Goal: Task Accomplishment & Management: Manage account settings

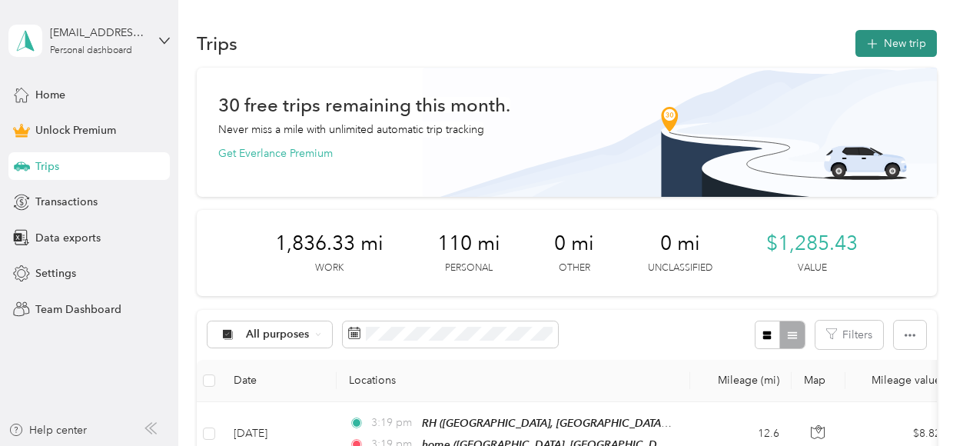
click at [879, 49] on icon "button" at bounding box center [872, 44] width 18 height 18
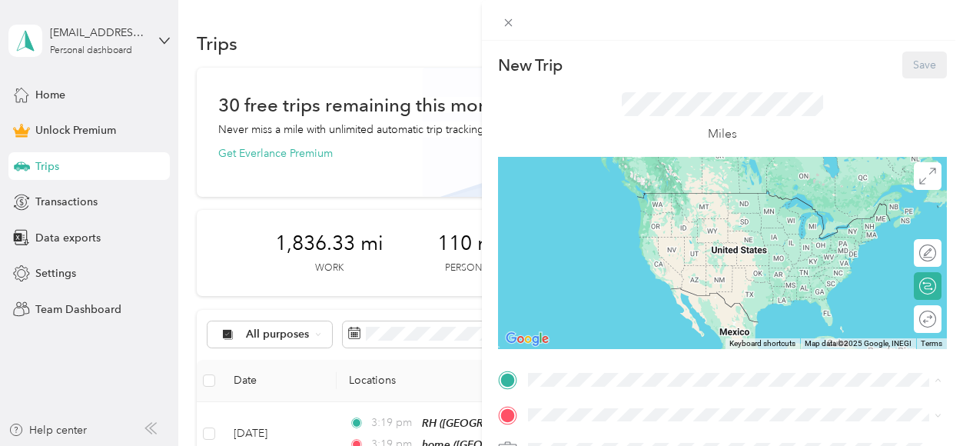
click at [596, 304] on div "home" at bounding box center [746, 311] width 380 height 14
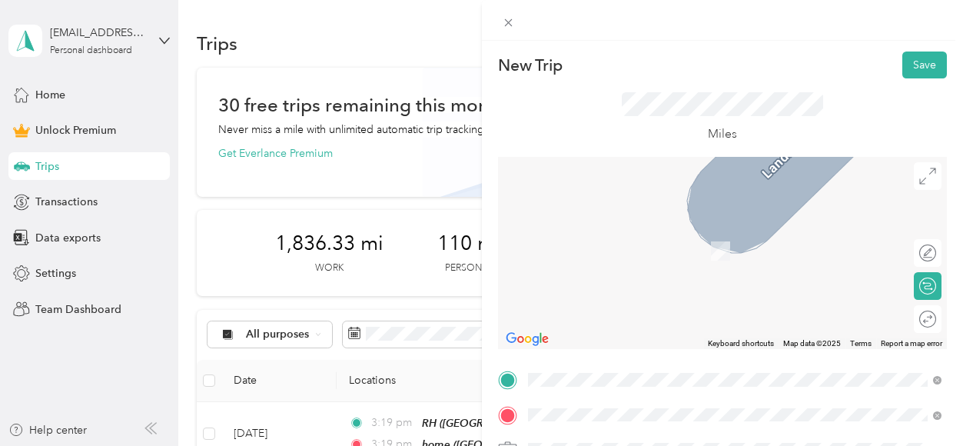
click at [580, 237] on div "WR" at bounding box center [633, 233] width 154 height 14
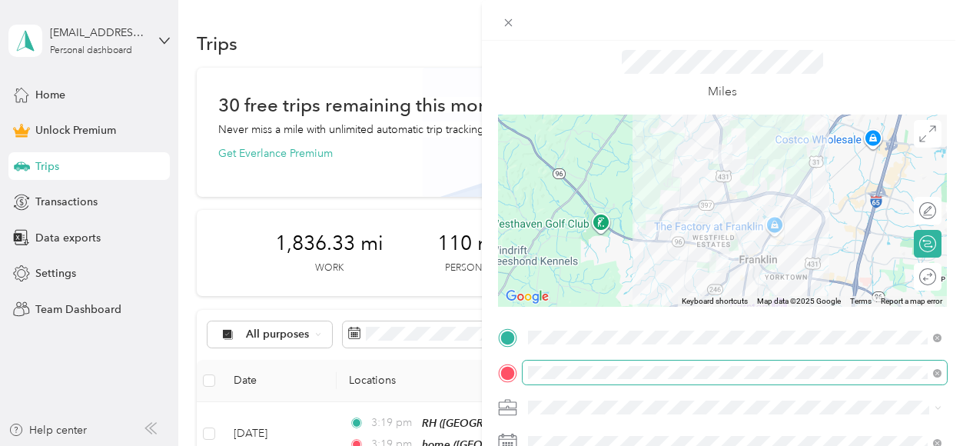
scroll to position [55, 0]
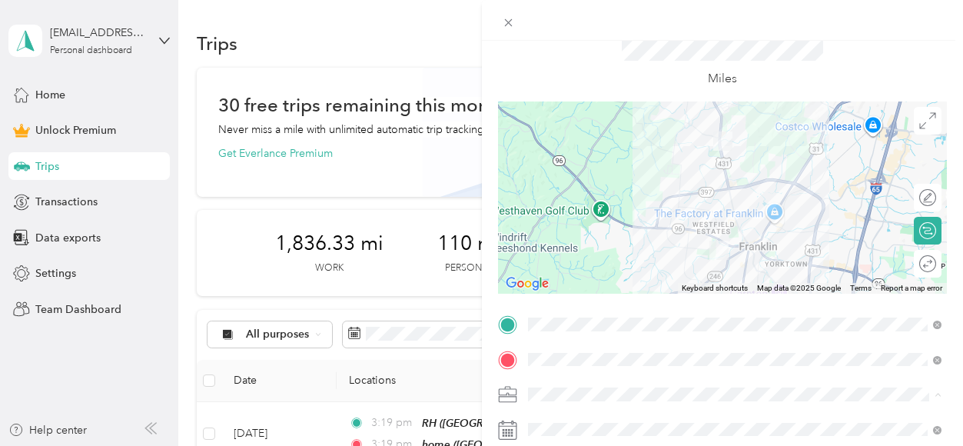
click at [563, 231] on span "Coaching" at bounding box center [556, 232] width 47 height 13
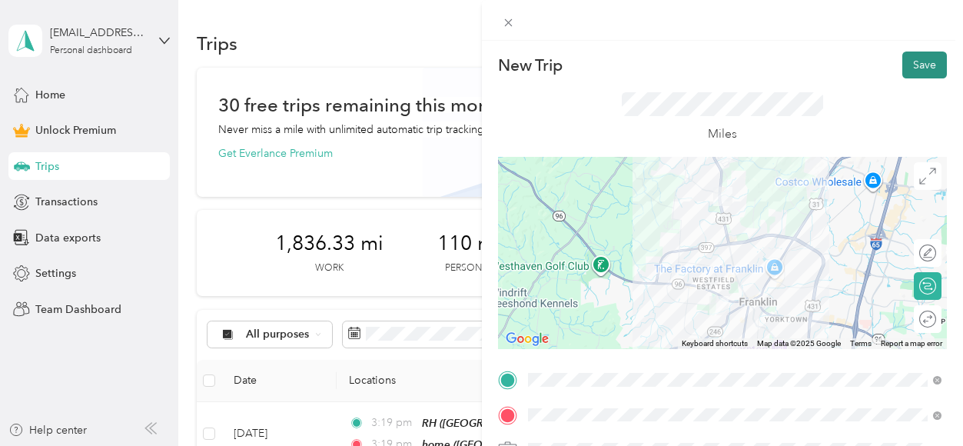
click at [919, 73] on button "Save" at bounding box center [924, 64] width 45 height 27
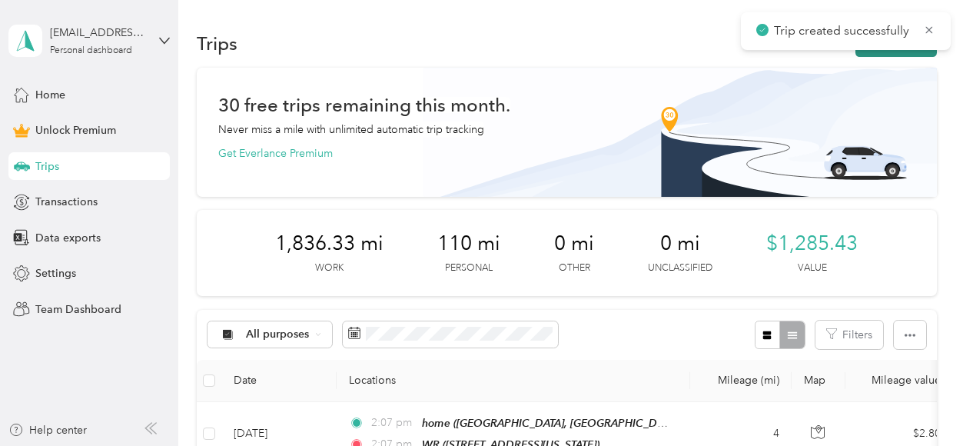
click at [897, 51] on button "New trip" at bounding box center [895, 43] width 81 height 27
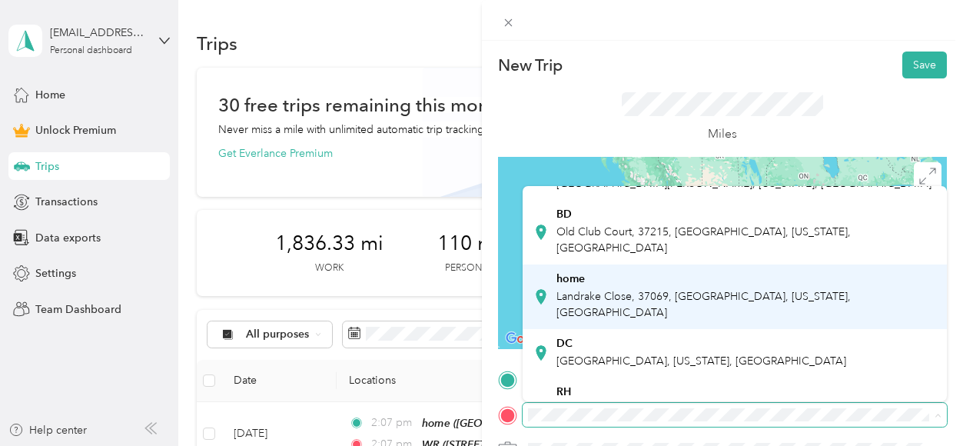
scroll to position [68, 0]
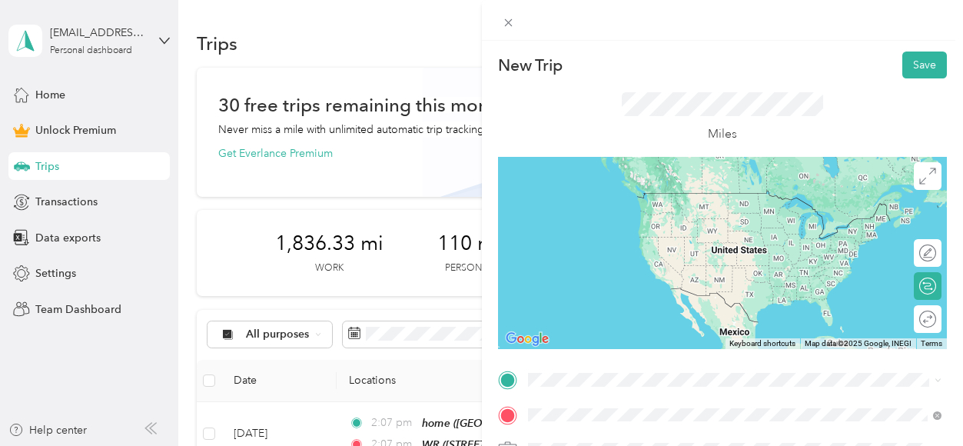
click at [617, 304] on div "[GEOGRAPHIC_DATA] [STREET_ADDRESS][PERSON_NAME][US_STATE]" at bounding box center [675, 307] width 239 height 32
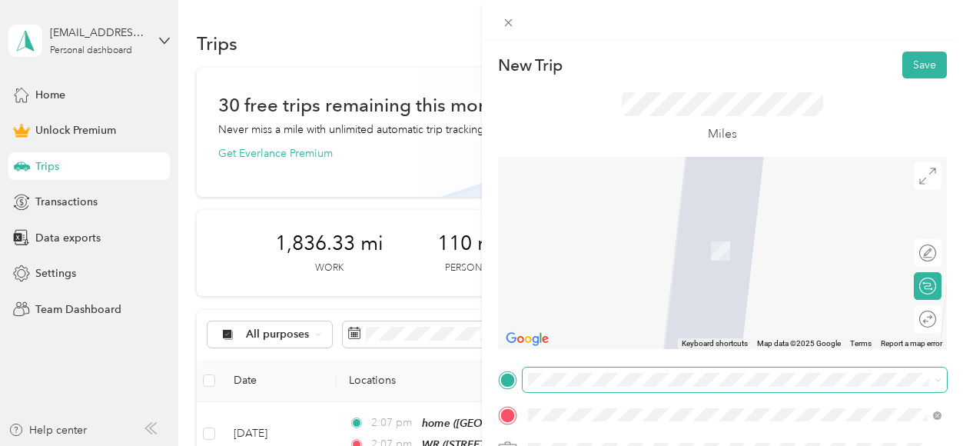
click at [567, 387] on span at bounding box center [735, 379] width 425 height 25
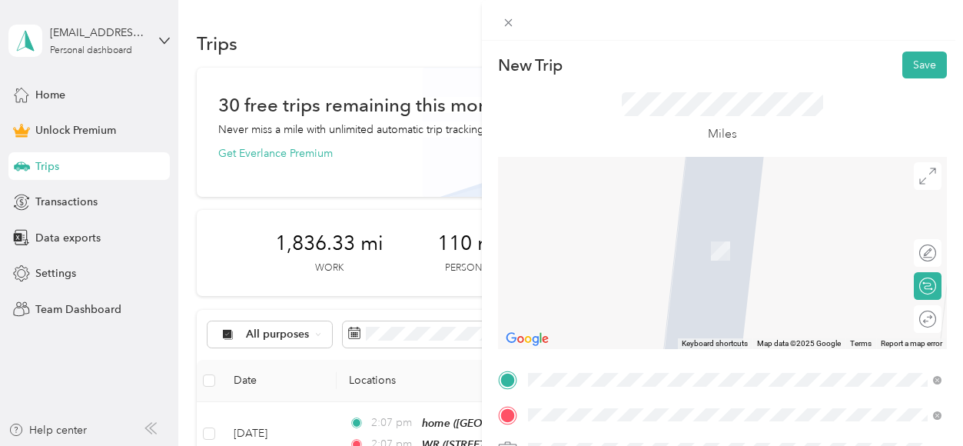
click at [609, 188] on div "WR [STREET_ADDRESS][US_STATE]" at bounding box center [735, 207] width 404 height 38
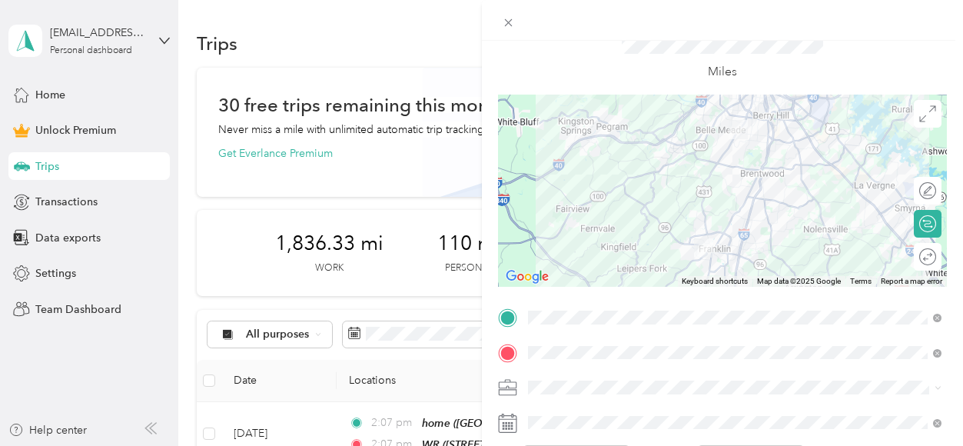
scroll to position [77, 0]
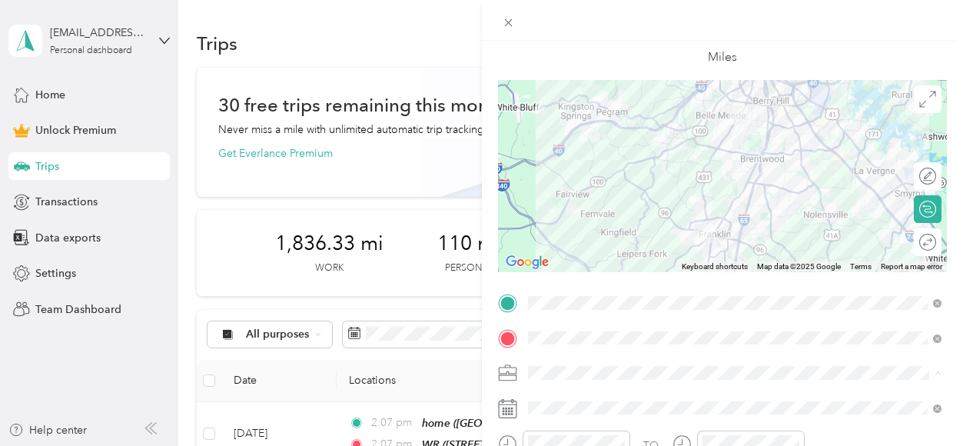
click at [571, 215] on li "Coaching" at bounding box center [735, 211] width 425 height 27
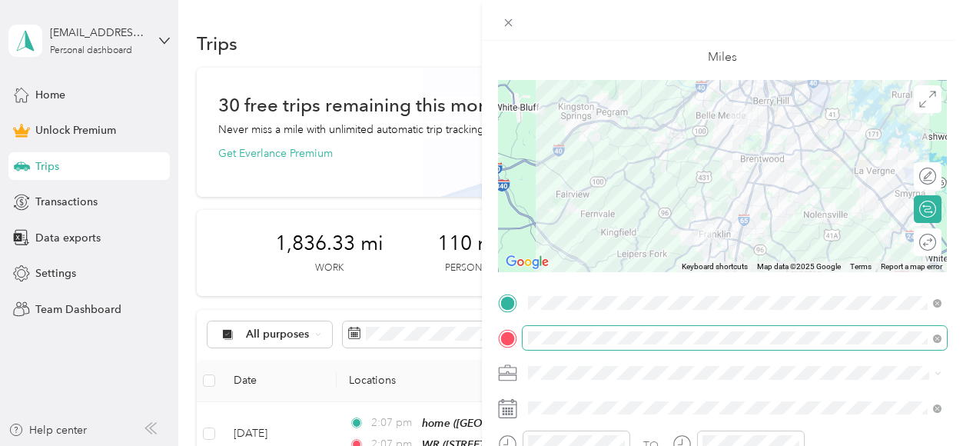
scroll to position [0, 0]
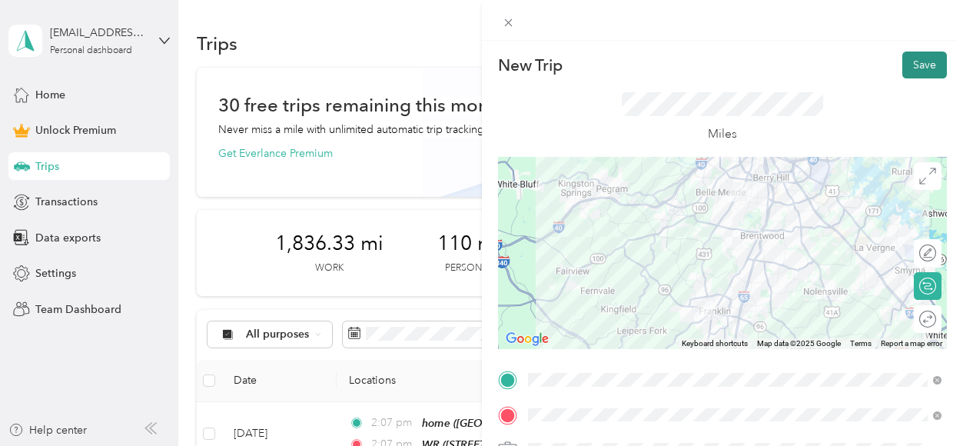
click at [917, 73] on button "Save" at bounding box center [924, 64] width 45 height 27
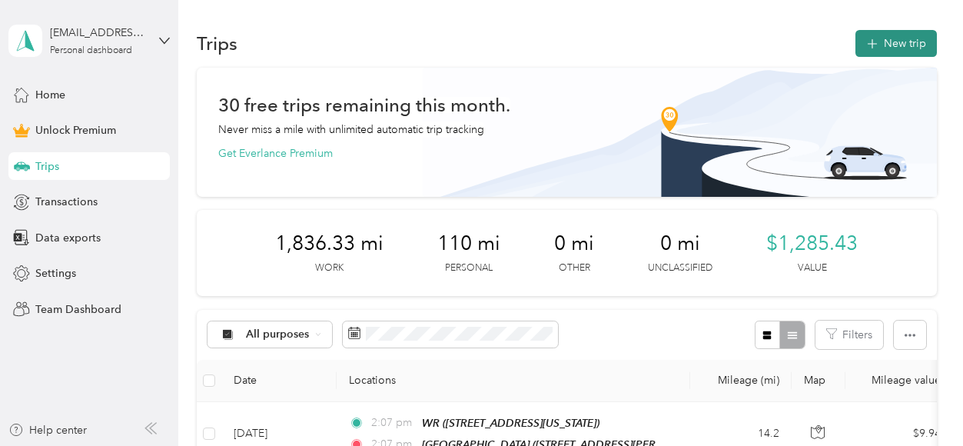
click at [902, 43] on button "New trip" at bounding box center [895, 43] width 81 height 27
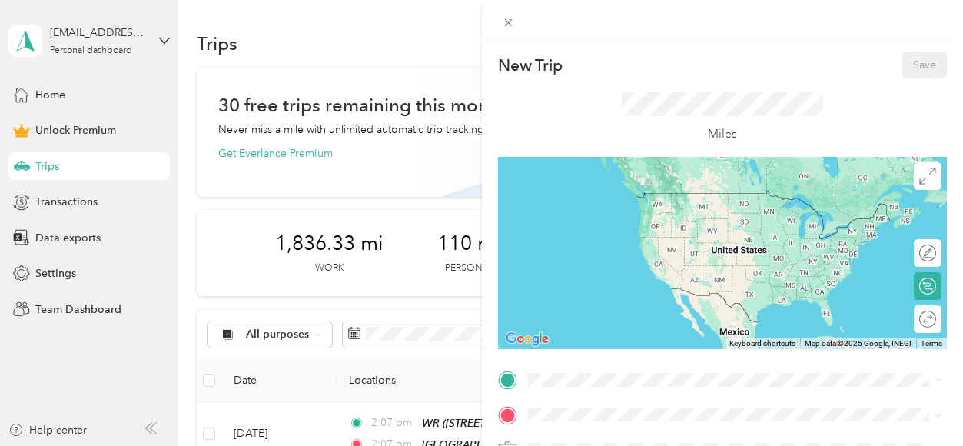
click at [543, 366] on div "New Trip Save This trip cannot be edited because it is either under review, app…" at bounding box center [723, 377] width 450 height 653
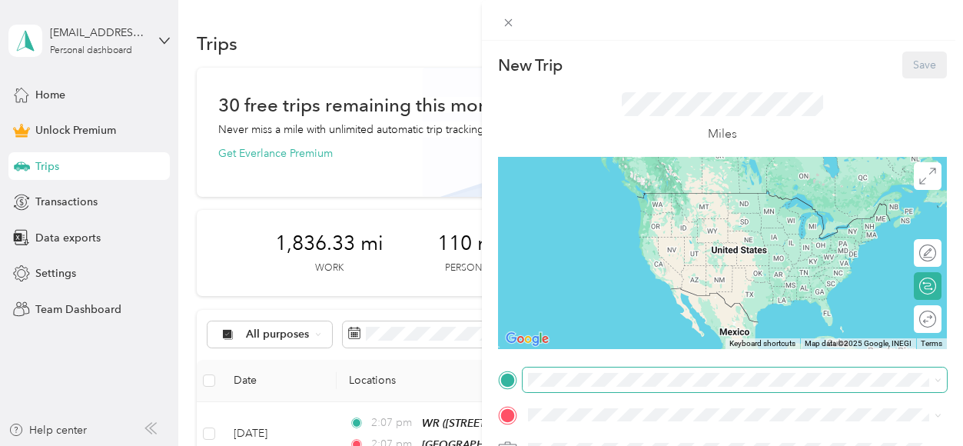
click at [543, 371] on span at bounding box center [735, 379] width 425 height 25
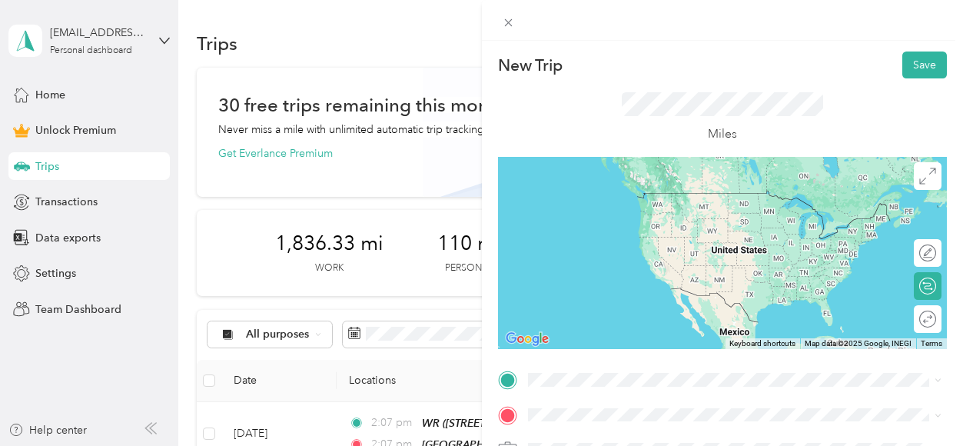
click at [673, 267] on div "[GEOGRAPHIC_DATA] [STREET_ADDRESS][PERSON_NAME][US_STATE]" at bounding box center [675, 271] width 239 height 32
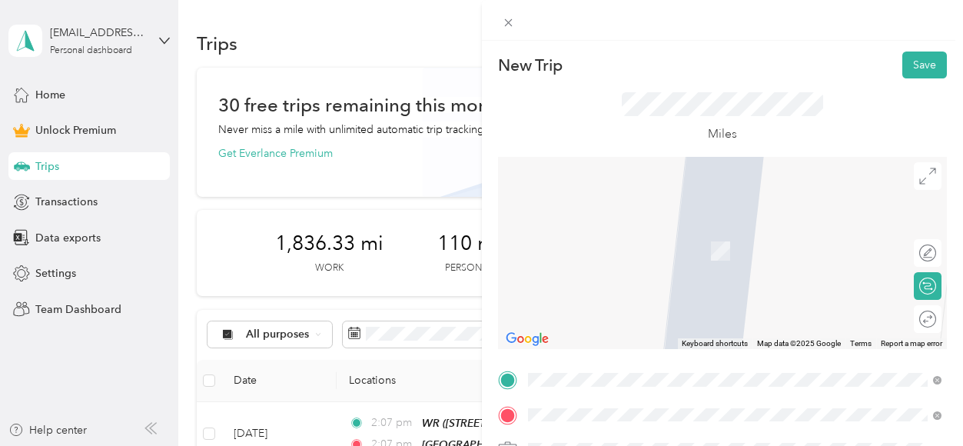
click at [626, 244] on span "[GEOGRAPHIC_DATA], 37205, [GEOGRAPHIC_DATA], [US_STATE], [GEOGRAPHIC_DATA]" at bounding box center [721, 258] width 330 height 29
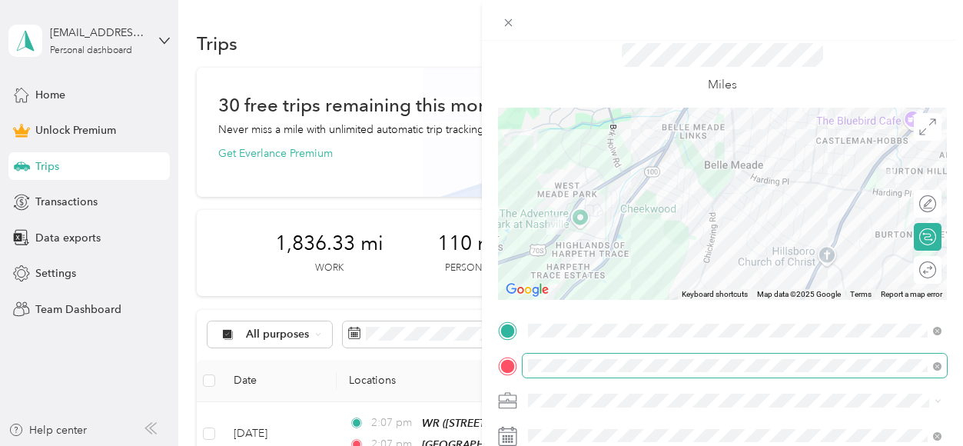
scroll to position [55, 0]
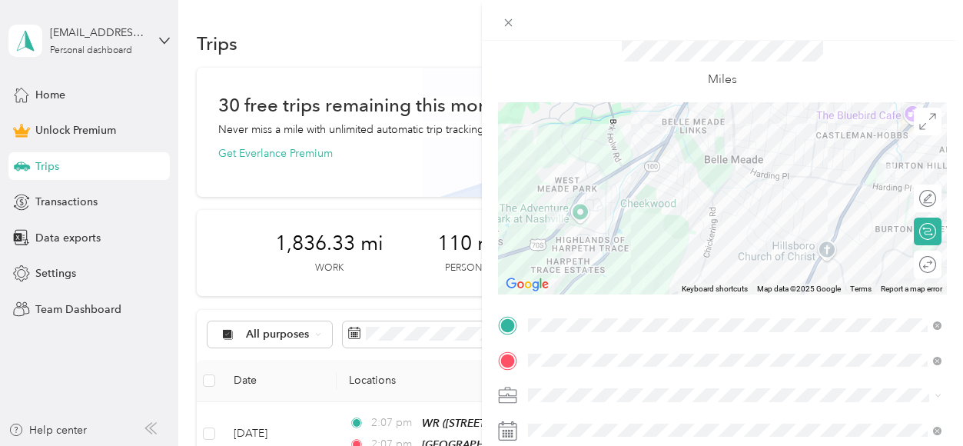
click at [574, 238] on li "Coaching" at bounding box center [735, 230] width 425 height 27
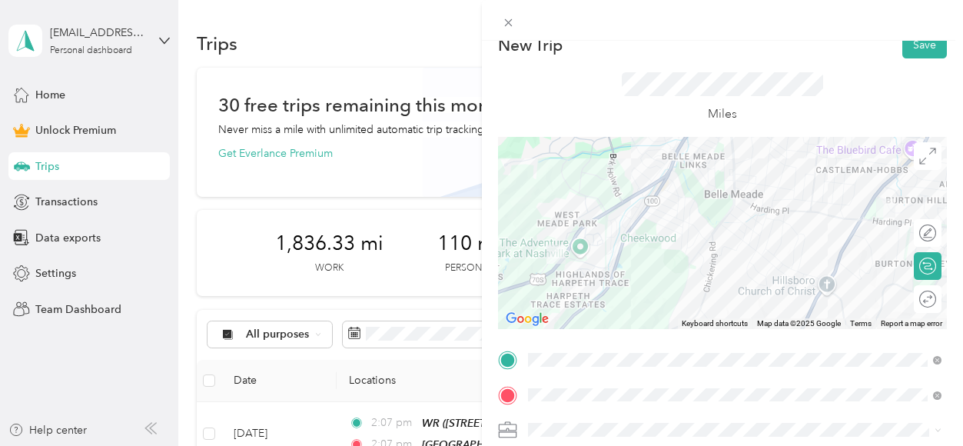
scroll to position [0, 0]
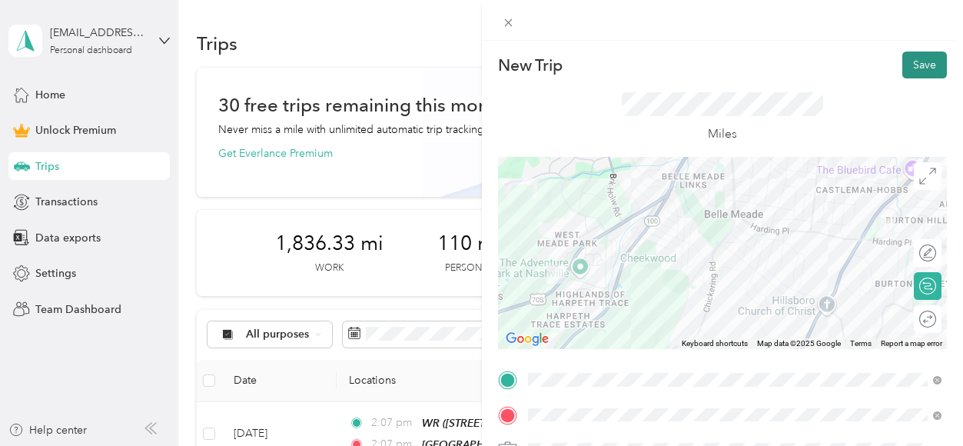
click at [919, 71] on button "Save" at bounding box center [924, 64] width 45 height 27
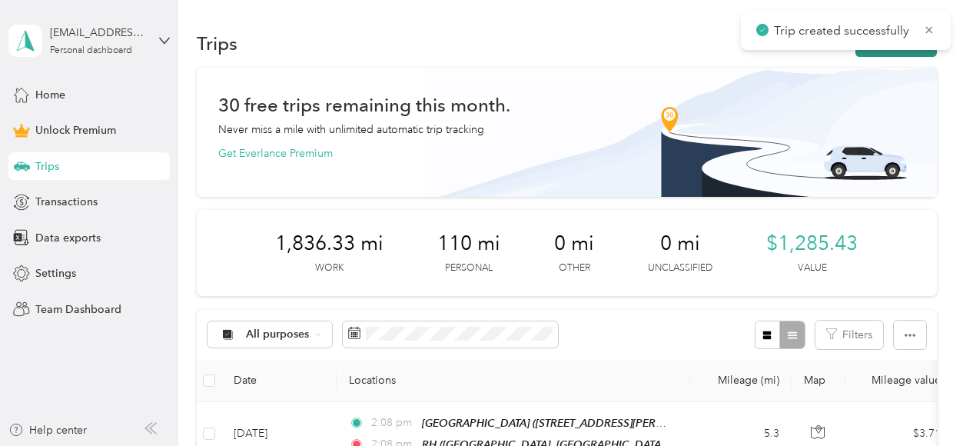
click at [895, 52] on button "New trip" at bounding box center [895, 43] width 81 height 27
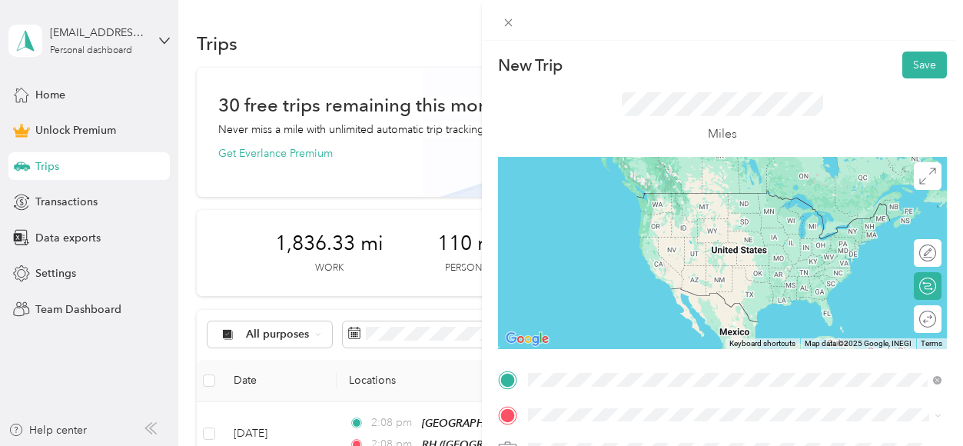
click at [633, 201] on div "RH" at bounding box center [746, 198] width 380 height 14
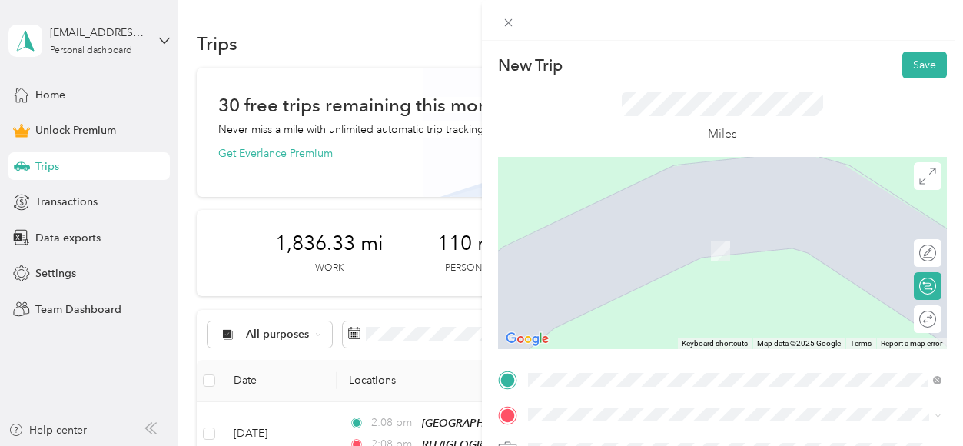
click at [587, 356] on span "Landrake Close, 37069, [GEOGRAPHIC_DATA], [US_STATE], [GEOGRAPHIC_DATA]" at bounding box center [703, 370] width 294 height 29
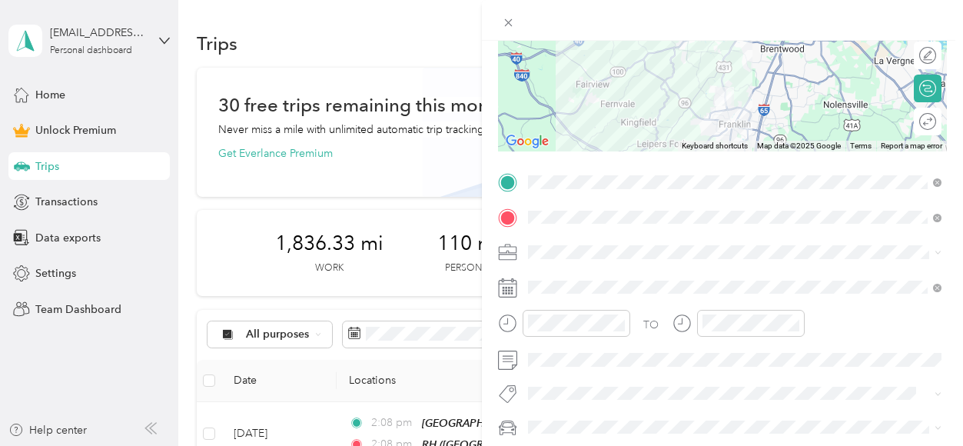
scroll to position [202, 0]
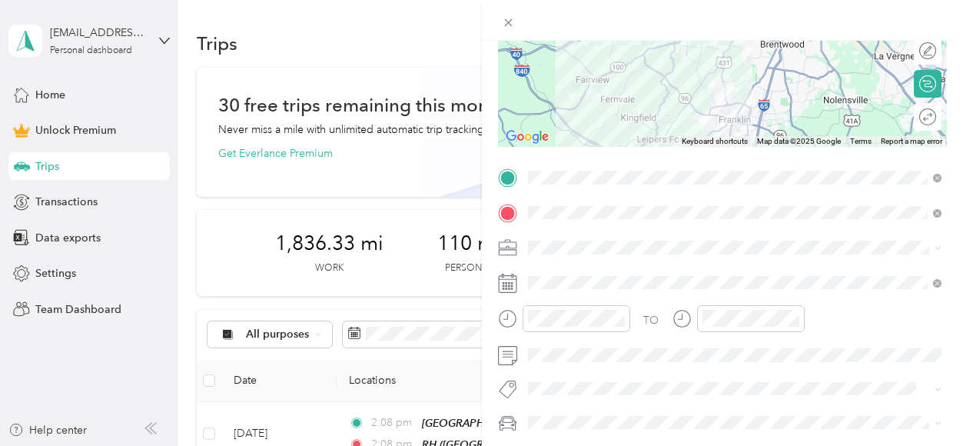
click at [538, 254] on span at bounding box center [735, 247] width 425 height 25
click at [580, 88] on li "Coaching" at bounding box center [735, 78] width 425 height 27
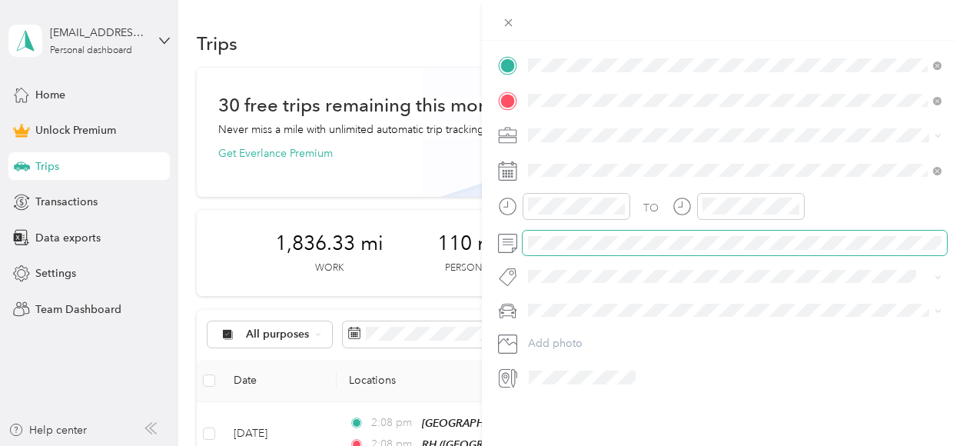
scroll to position [0, 0]
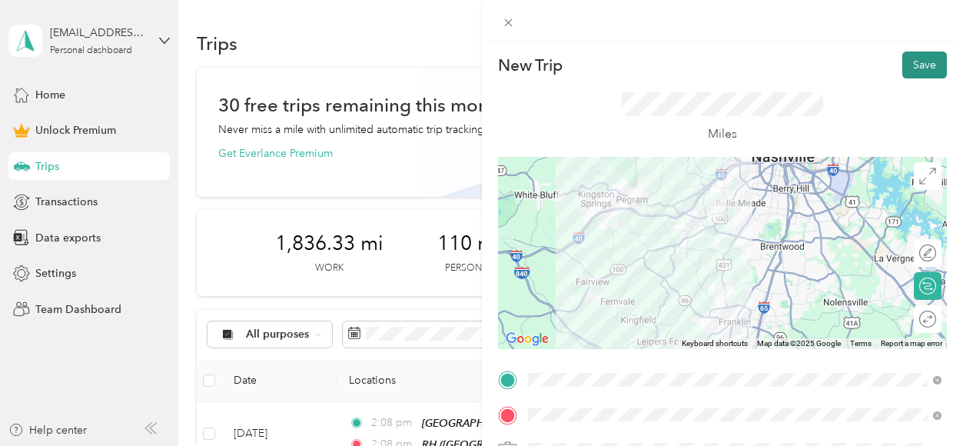
click at [922, 63] on button "Save" at bounding box center [924, 64] width 45 height 27
